Goal: Find specific page/section: Find specific page/section

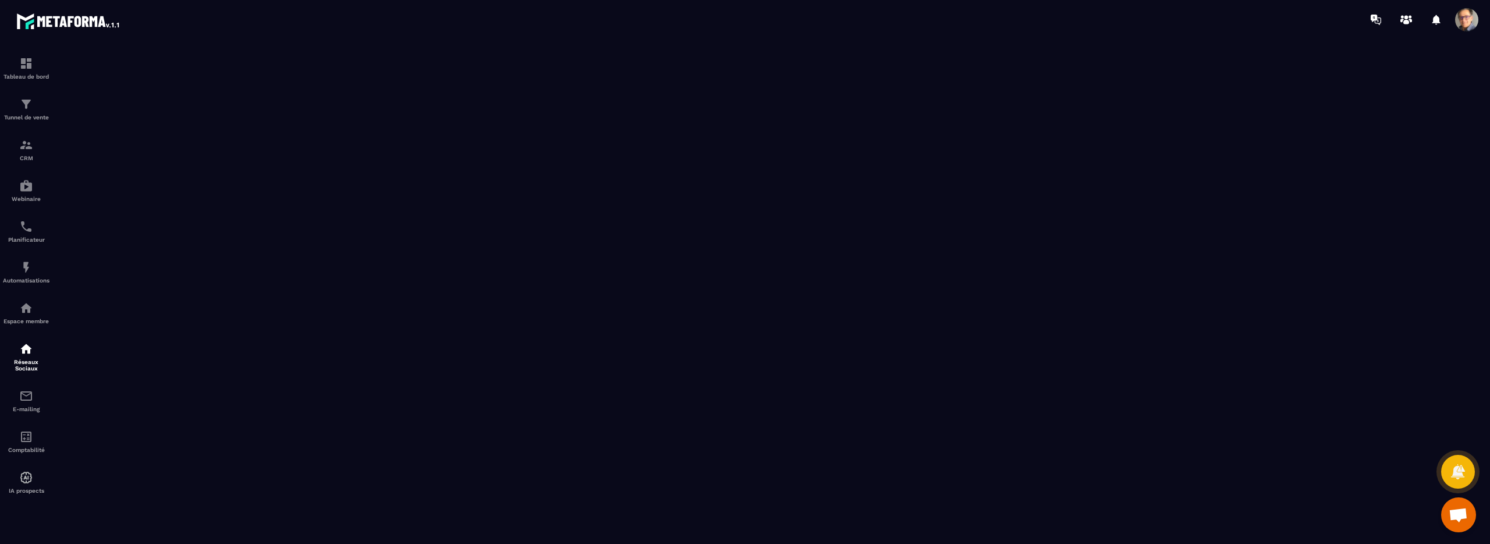
click at [1460, 19] on span at bounding box center [1466, 19] width 23 height 23
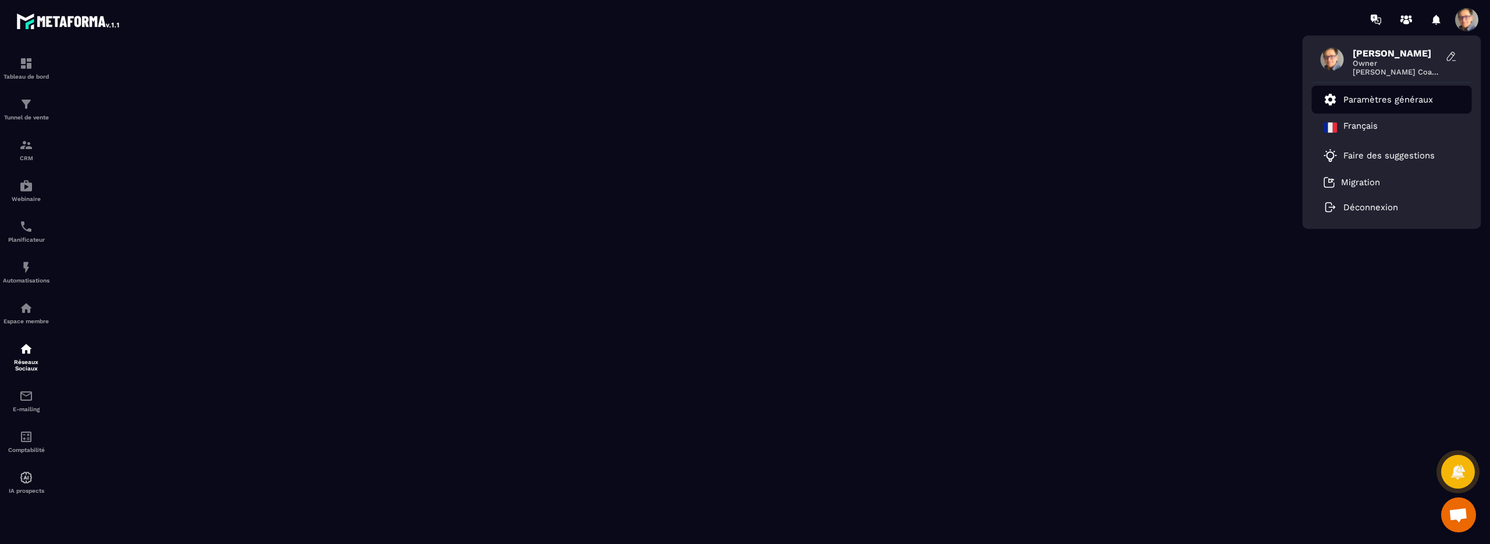
click at [1416, 98] on p "Paramètres généraux" at bounding box center [1389, 99] width 90 height 10
click at [1356, 101] on p "Paramètres généraux" at bounding box center [1389, 99] width 90 height 10
